Goal: Communication & Community: Answer question/provide support

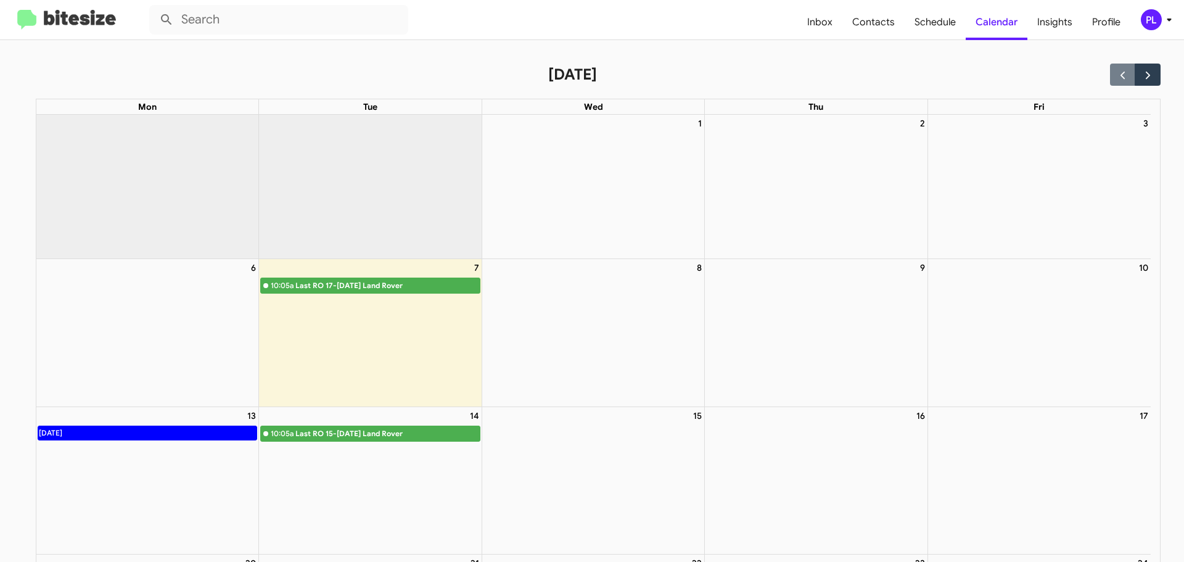
drag, startPoint x: 0, startPoint y: 0, endPoint x: 1163, endPoint y: 20, distance: 1163.6
click at [1163, 20] on icon at bounding box center [1169, 19] width 15 height 15
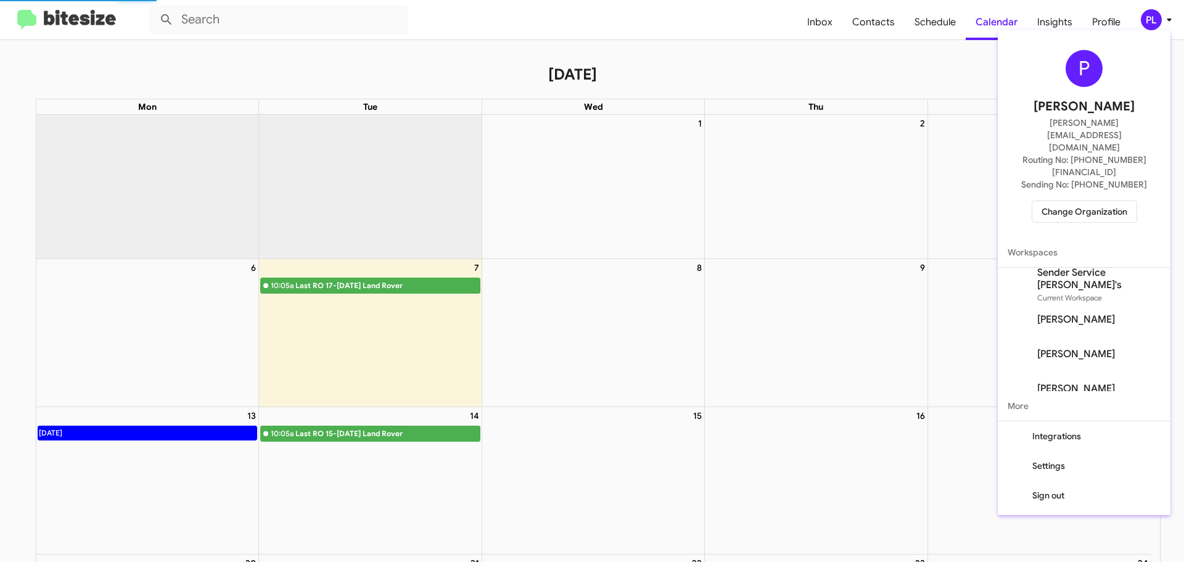
click at [1096, 201] on span "Change Organization" at bounding box center [1085, 211] width 86 height 21
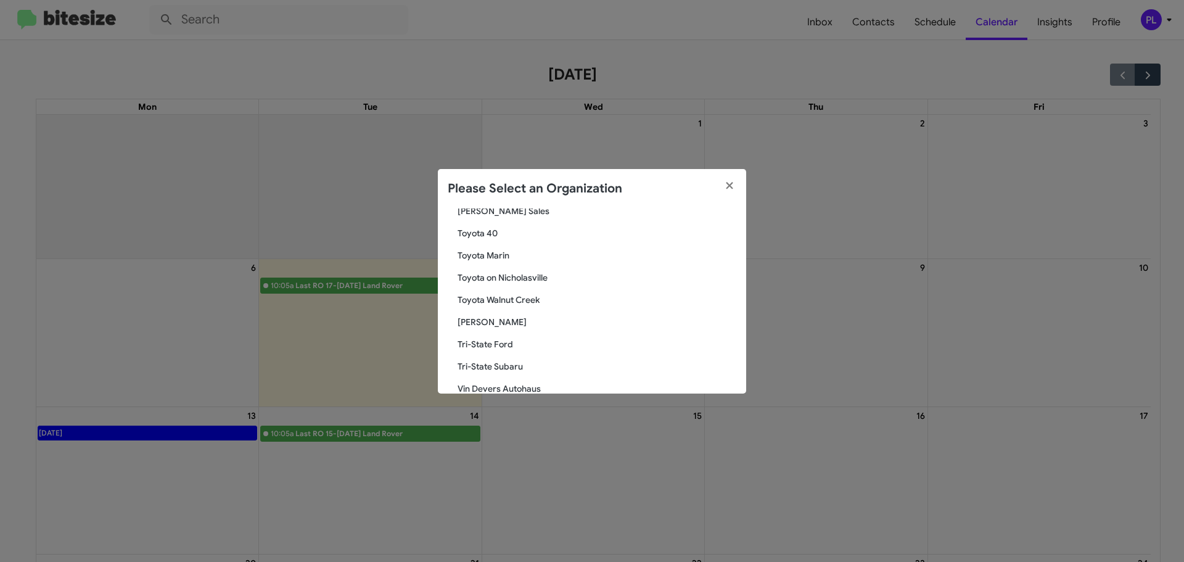
scroll to position [2249, 0]
click at [481, 280] on span "Vin Devers Autohaus" at bounding box center [597, 279] width 279 height 12
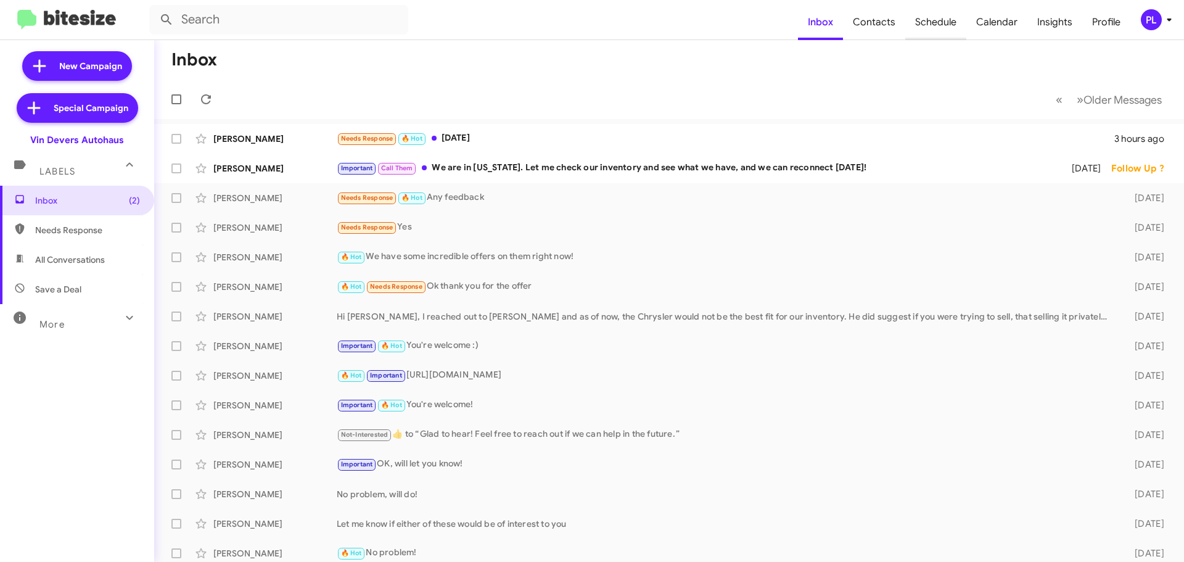
click at [935, 25] on span "Schedule" at bounding box center [936, 22] width 61 height 36
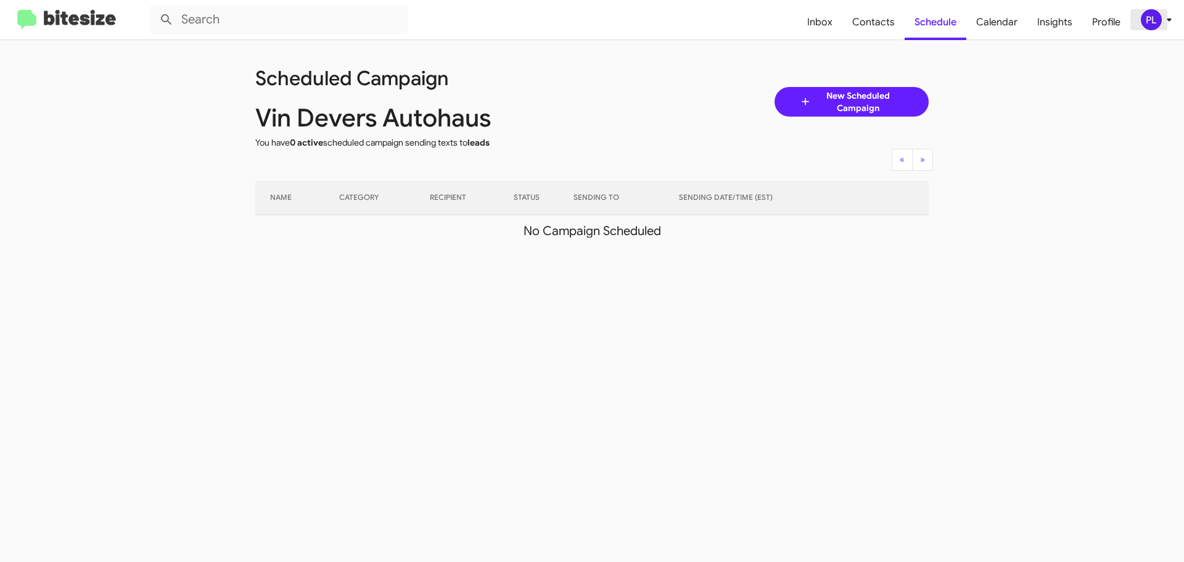
click at [1162, 19] on icon at bounding box center [1169, 19] width 15 height 15
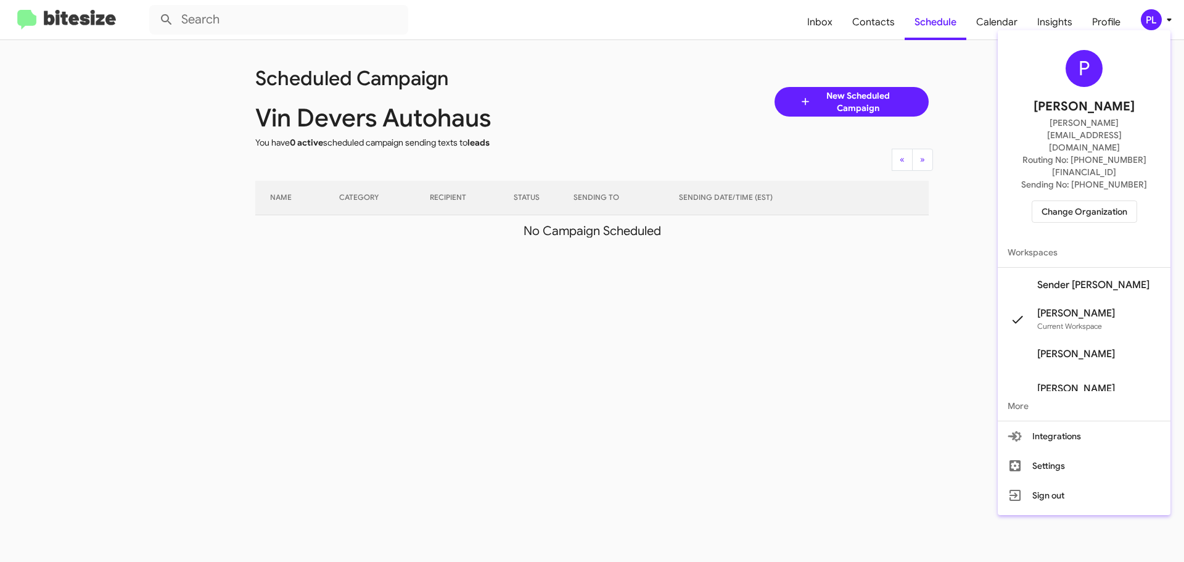
click at [1110, 279] on span "Sender [PERSON_NAME]" at bounding box center [1094, 285] width 112 height 12
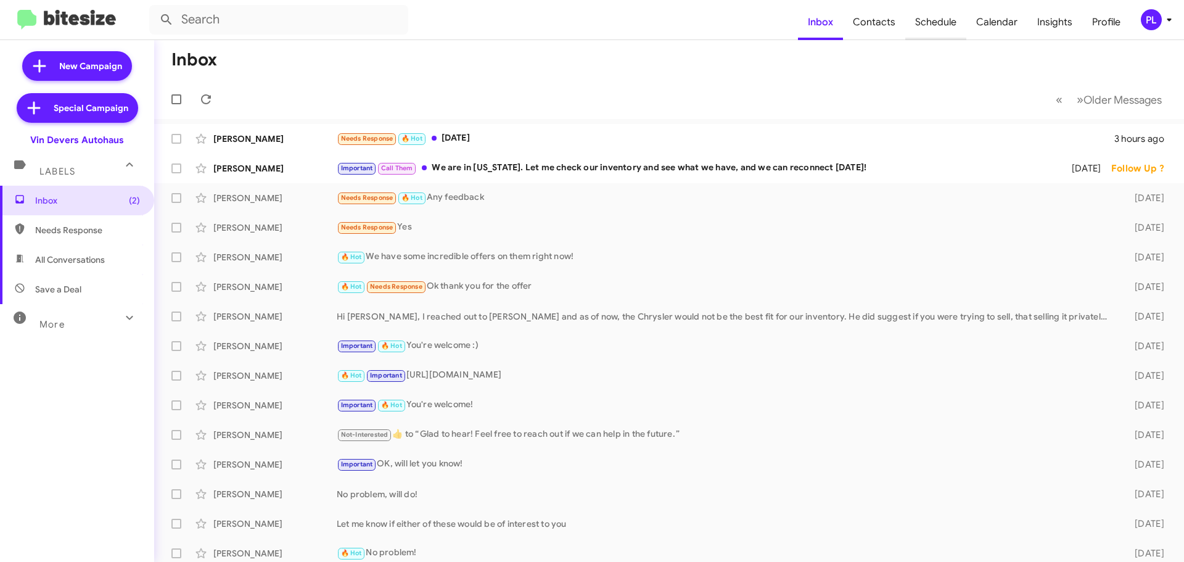
click at [928, 23] on span "Schedule" at bounding box center [936, 22] width 61 height 36
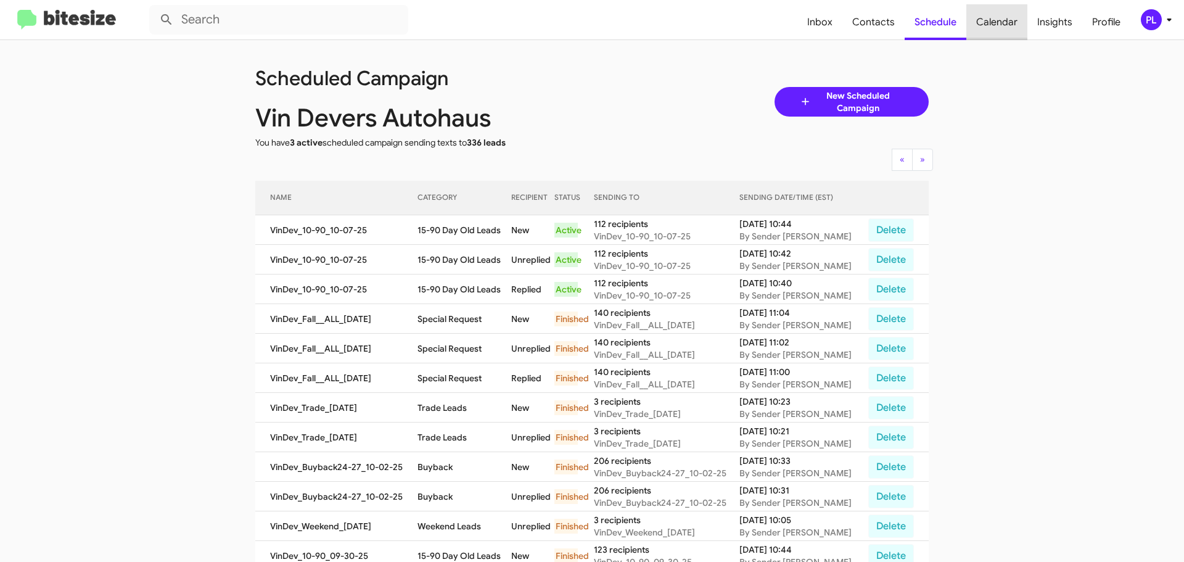
click at [1007, 15] on span "Calendar" at bounding box center [997, 22] width 61 height 36
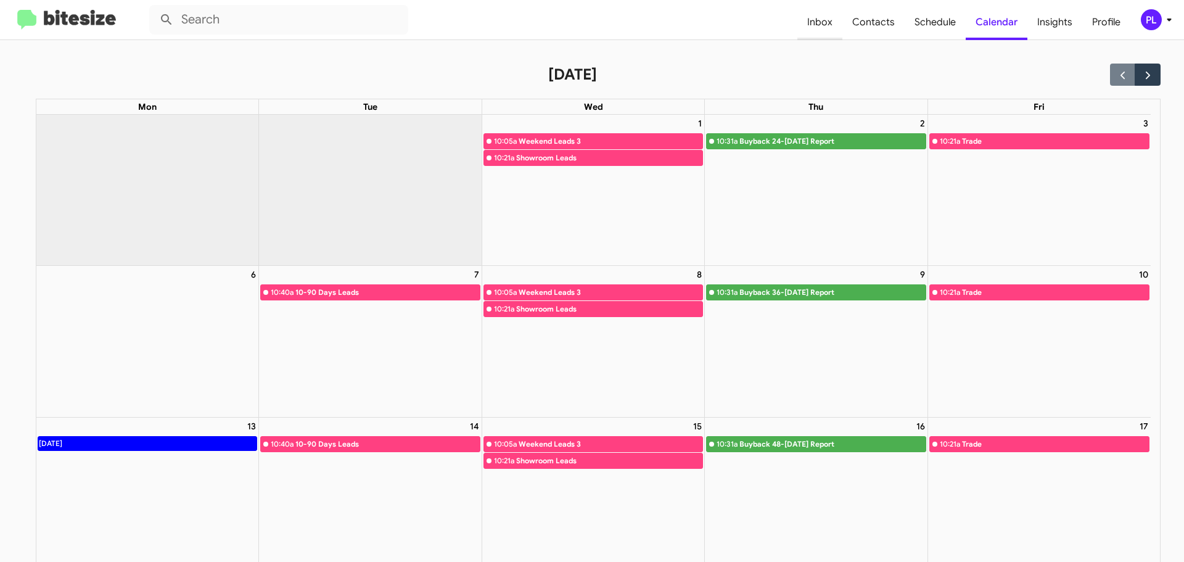
click at [825, 22] on span "Inbox" at bounding box center [820, 22] width 45 height 36
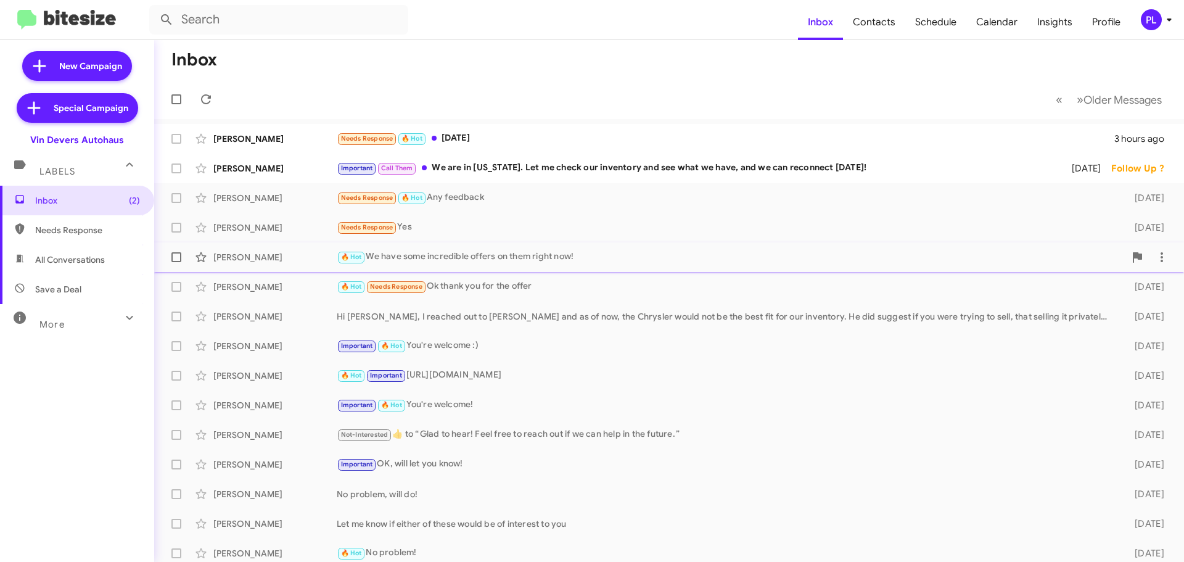
click at [500, 250] on div "🔥 Hot We have some incredible offers on them right now!" at bounding box center [731, 257] width 788 height 14
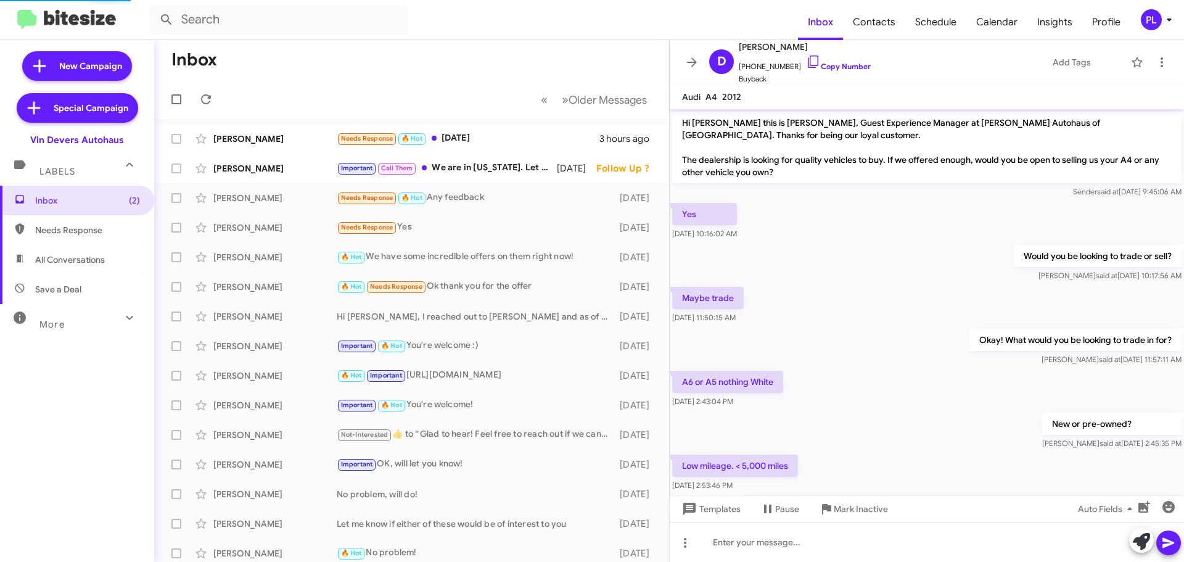
scroll to position [389, 0]
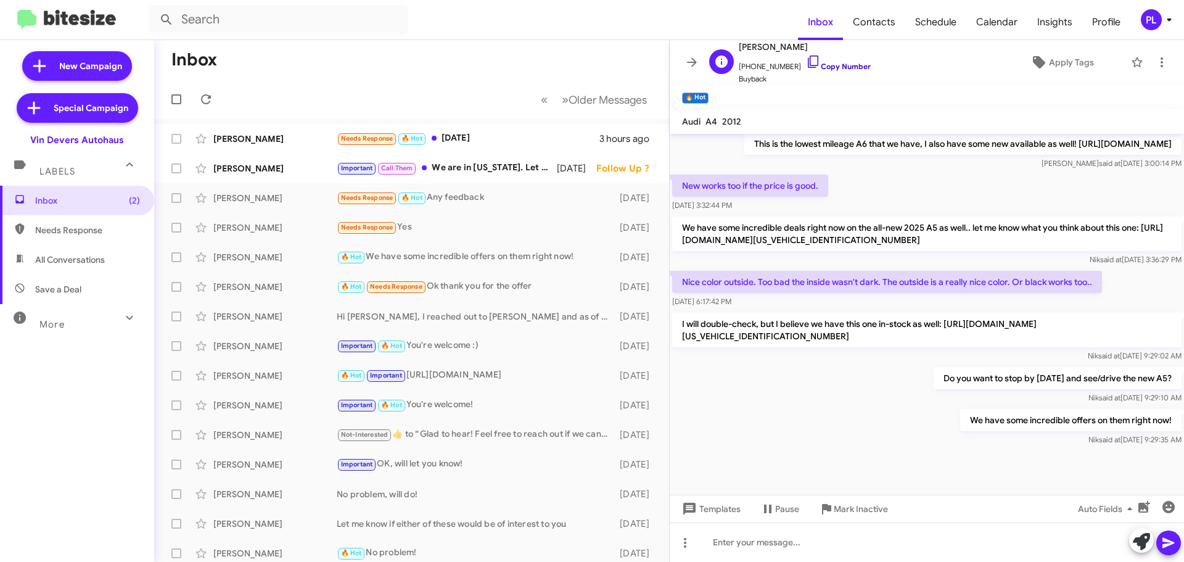
click at [808, 65] on icon at bounding box center [813, 62] width 10 height 12
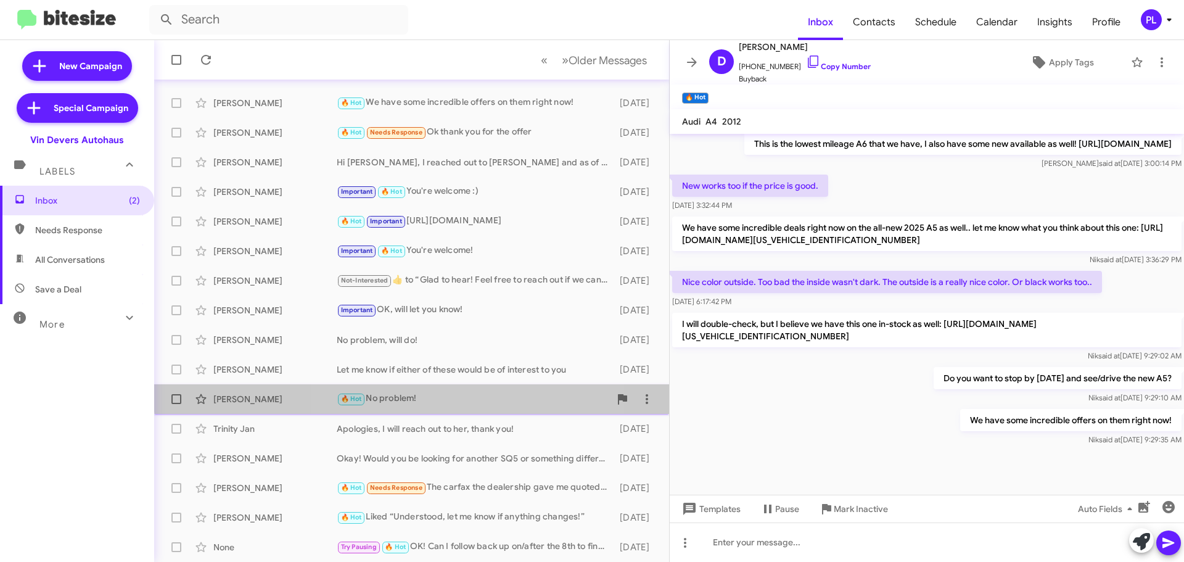
click at [421, 394] on div "🔥 Hot No problem!" at bounding box center [473, 399] width 273 height 14
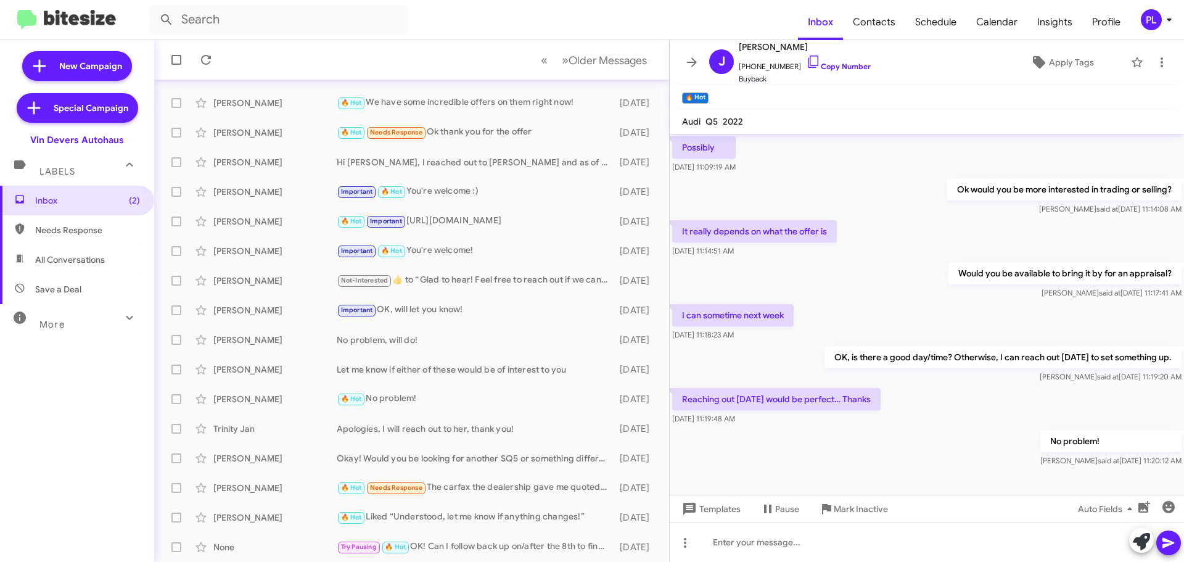
scroll to position [94, 0]
click at [685, 58] on icon at bounding box center [692, 62] width 15 height 15
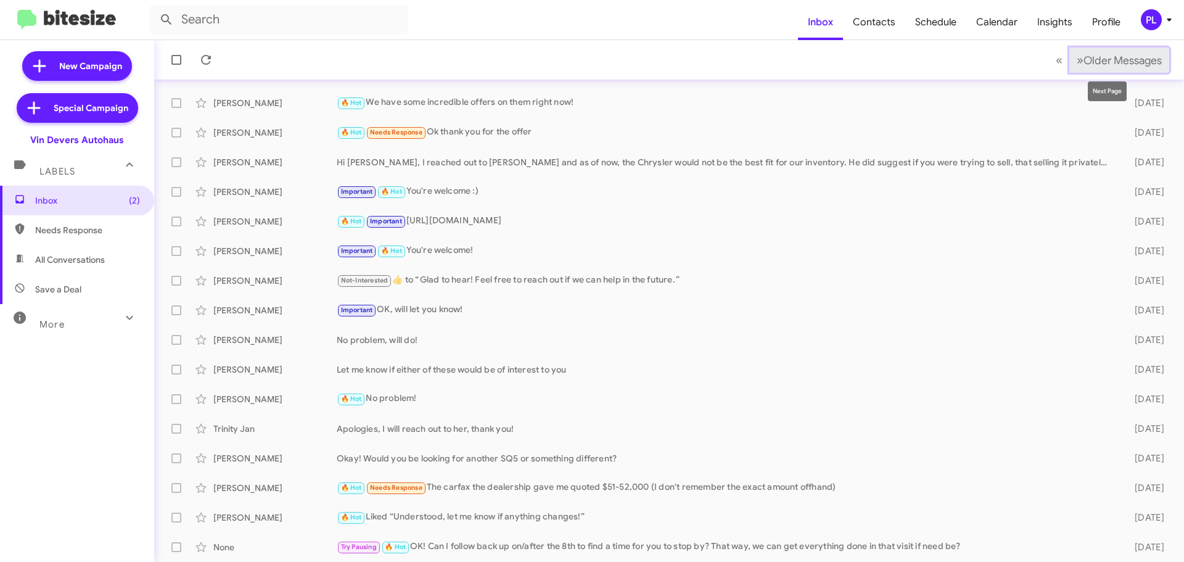
click at [1134, 65] on span "Older Messages" at bounding box center [1123, 61] width 78 height 14
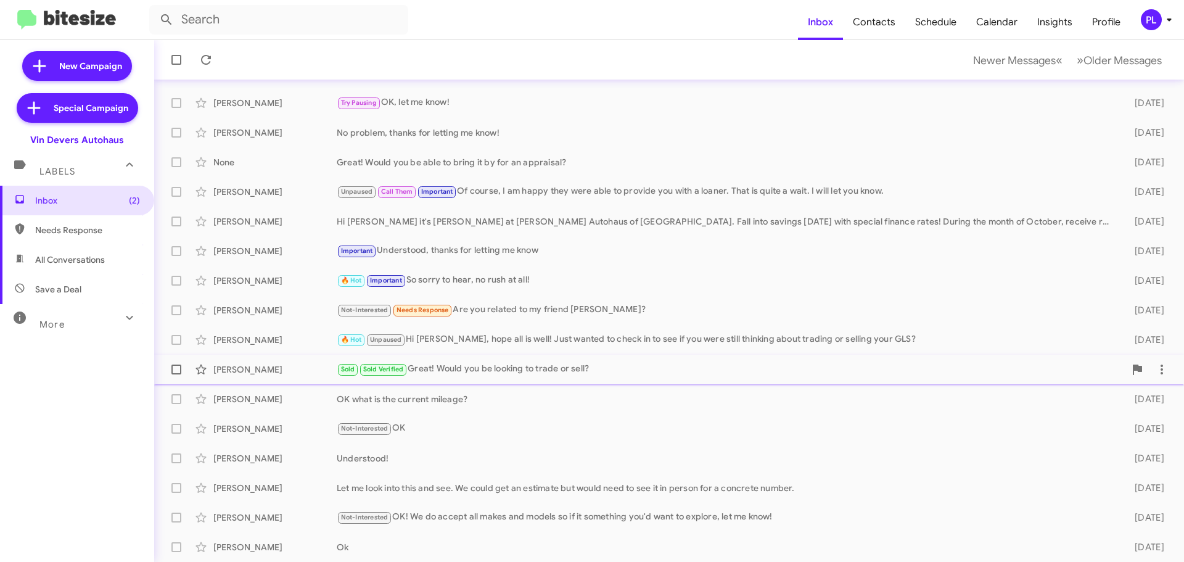
click at [490, 364] on div "Sold Sold Verified Great! Would you be looking to trade or sell?" at bounding box center [731, 369] width 788 height 14
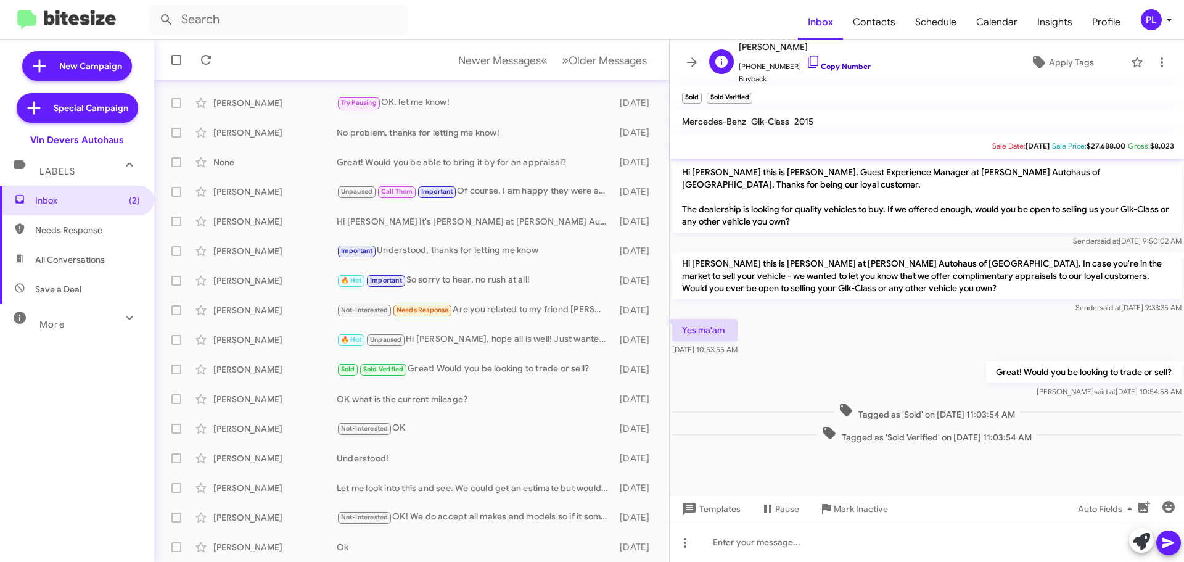
click at [842, 70] on link "Copy Number" at bounding box center [838, 66] width 65 height 9
click at [210, 21] on input "text" at bounding box center [278, 20] width 259 height 30
click at [154, 7] on button at bounding box center [166, 19] width 25 height 25
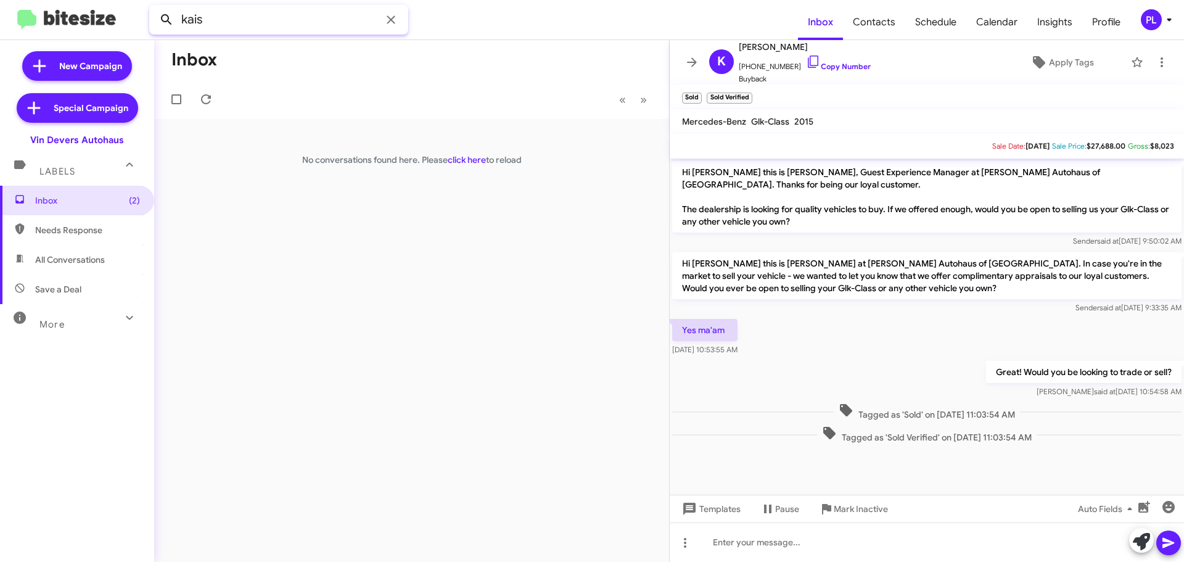
drag, startPoint x: 241, startPoint y: 27, endPoint x: 161, endPoint y: 19, distance: 79.9
click at [161, 19] on div "kais" at bounding box center [278, 20] width 259 height 30
click at [154, 7] on button at bounding box center [166, 19] width 25 height 25
drag, startPoint x: 221, startPoint y: 20, endPoint x: 150, endPoint y: 21, distance: 71.6
click at [150, 21] on input "kias" at bounding box center [278, 20] width 259 height 30
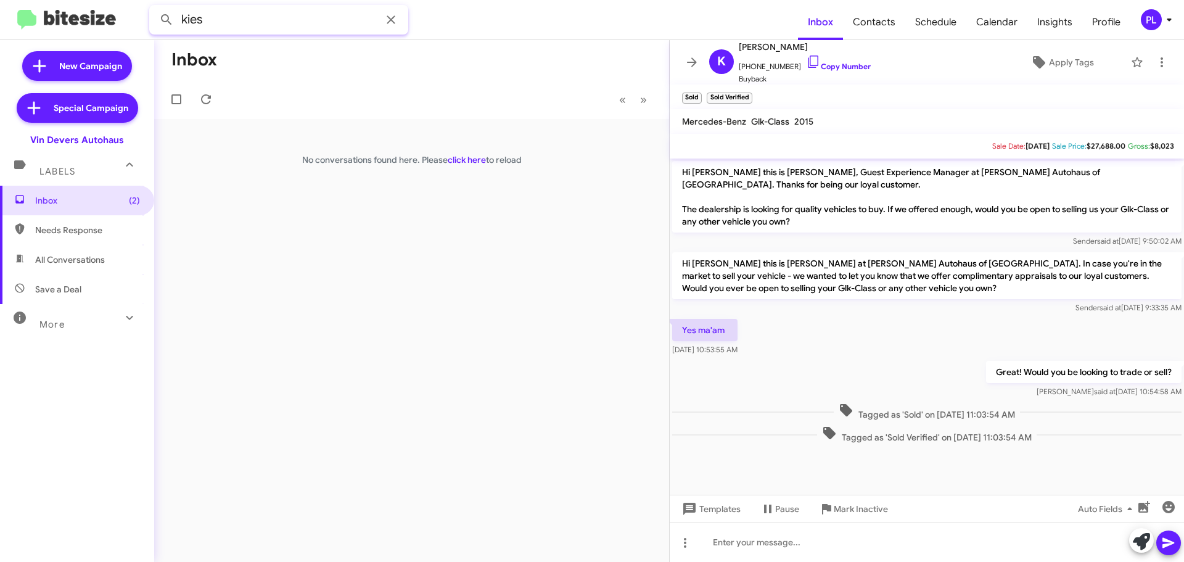
type input "kies"
click at [154, 7] on button at bounding box center [166, 19] width 25 height 25
click at [695, 56] on icon at bounding box center [692, 62] width 15 height 15
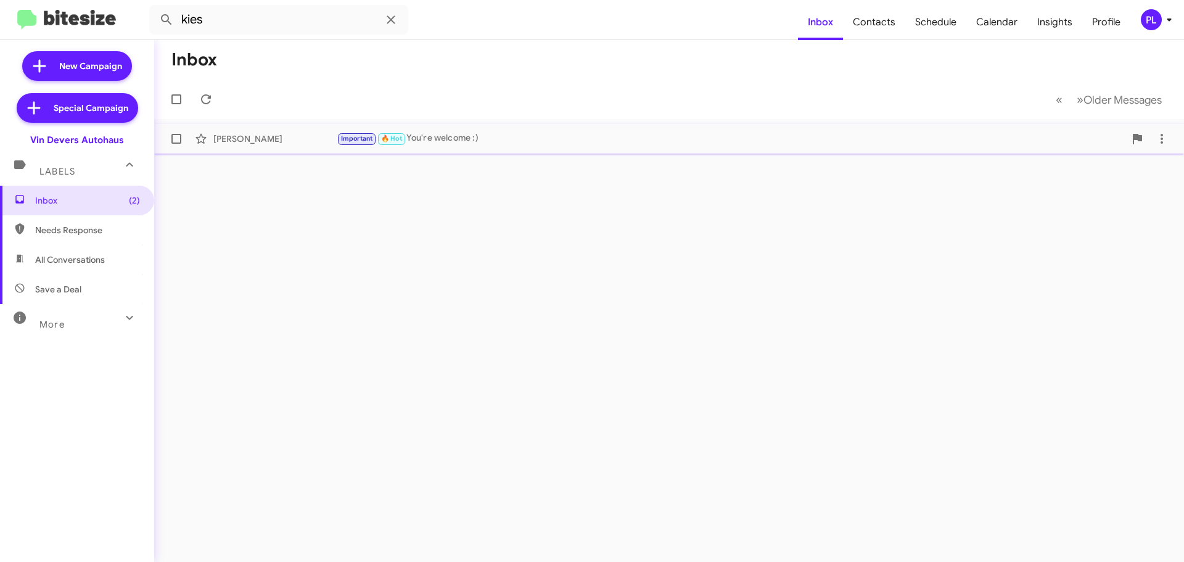
click at [249, 136] on div "[PERSON_NAME]" at bounding box center [274, 139] width 123 height 12
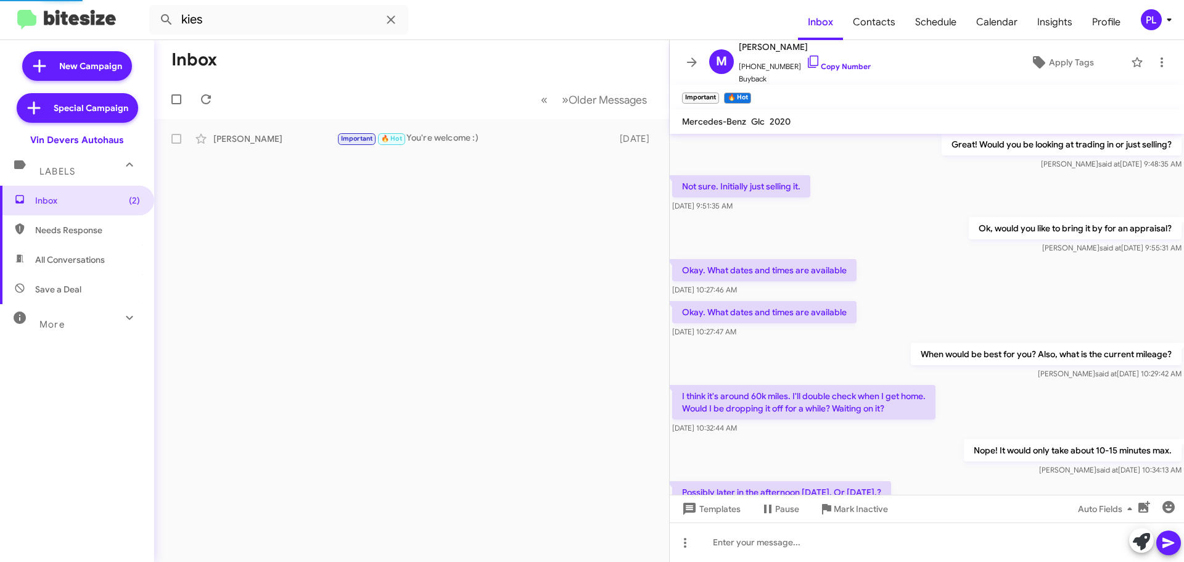
scroll to position [308, 0]
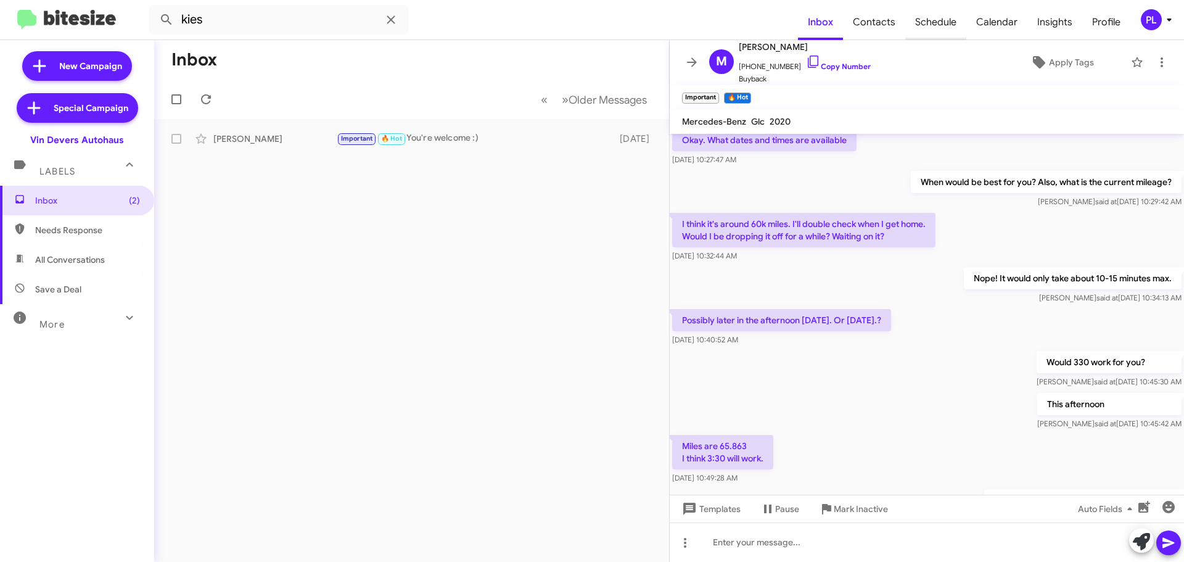
click at [948, 22] on span "Schedule" at bounding box center [936, 22] width 61 height 36
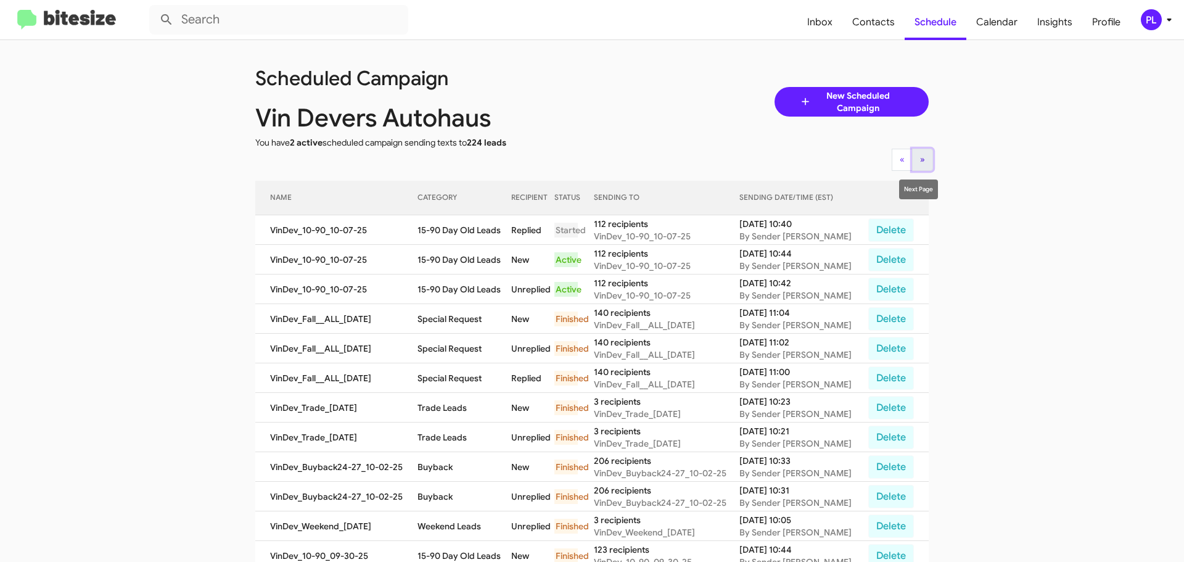
click at [920, 162] on span "»" at bounding box center [922, 159] width 5 height 11
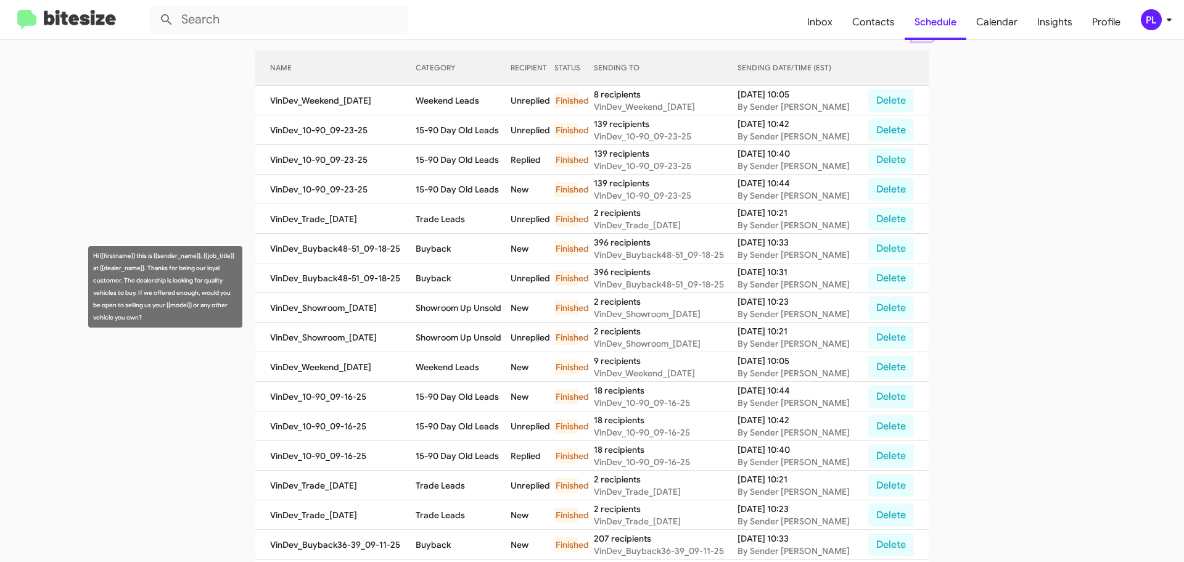
scroll to position [260, 0]
